Goal: Check status: Check status

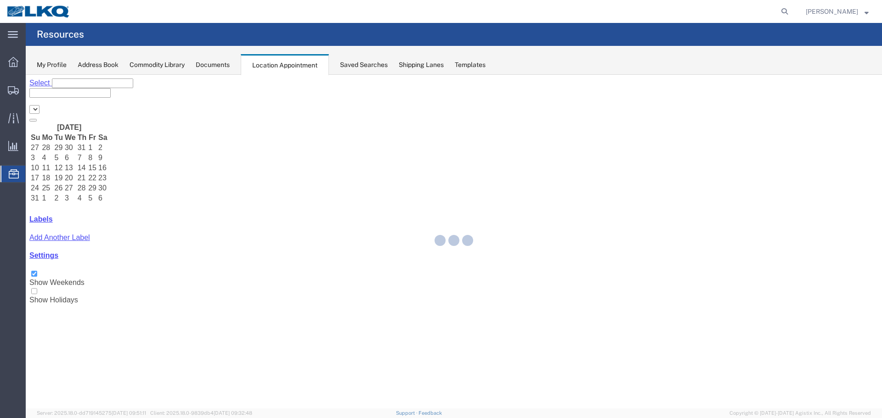
select select "28018"
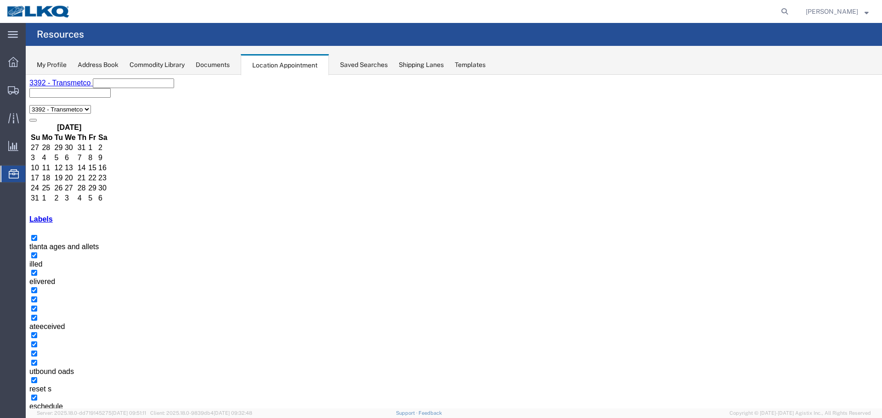
drag, startPoint x: 700, startPoint y: 228, endPoint x: 669, endPoint y: 223, distance: 30.8
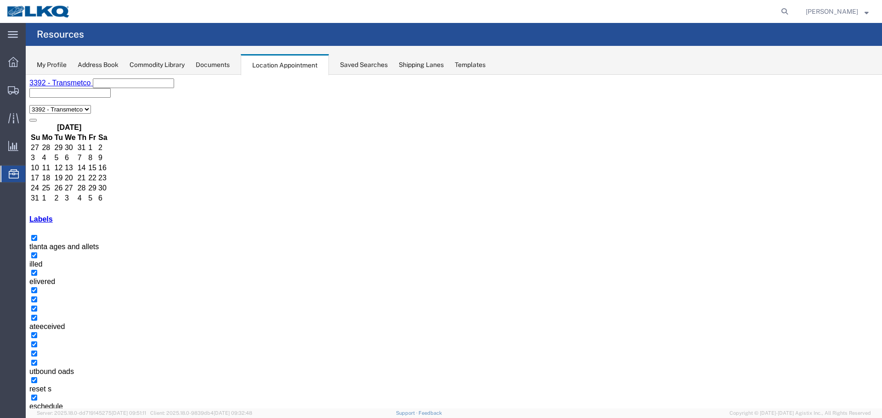
drag, startPoint x: 702, startPoint y: 238, endPoint x: 667, endPoint y: 237, distance: 35.4
